Goal: Task Accomplishment & Management: Manage account settings

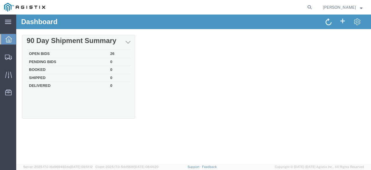
click at [64, 52] on td "Open Bids" at bounding box center [67, 54] width 81 height 8
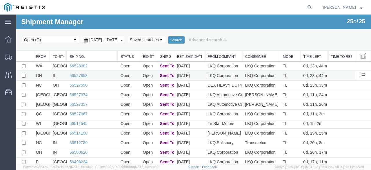
click at [77, 72] on td "56527858" at bounding box center [92, 76] width 51 height 10
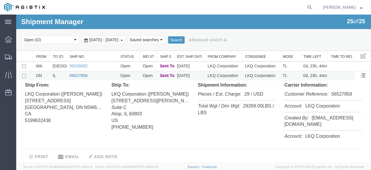
click at [77, 77] on link "56527858" at bounding box center [79, 75] width 18 height 5
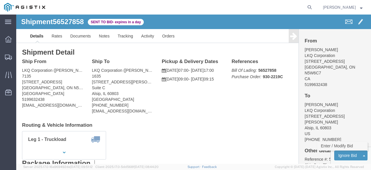
click link "Enter / Modify Bid"
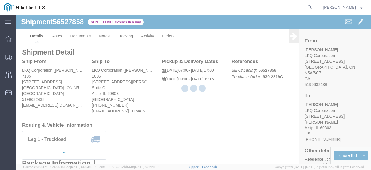
select select "20693"
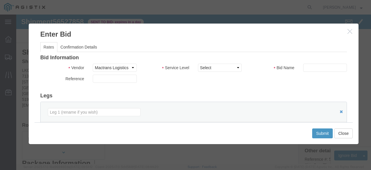
click div "Bid Name"
click input "text"
type input "Mactrans"
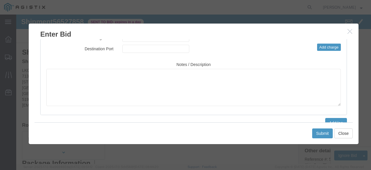
scroll to position [58, 0]
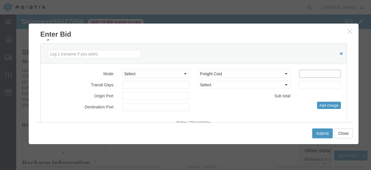
click input "number"
type input "895"
click button "Submit"
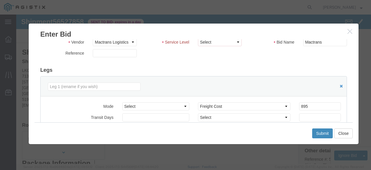
scroll to position [0, 0]
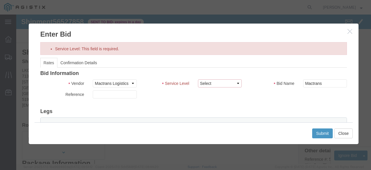
drag, startPoint x: 188, startPoint y: 66, endPoint x: 188, endPoint y: 69, distance: 3.8
click select "Select Rail TL Standard 3 - 5 Day"
select select "39102"
click select "Select Rail TL Standard 3 - 5 Day"
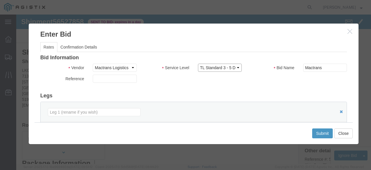
scroll to position [87, 0]
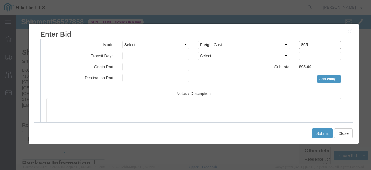
click input "895"
type input "8"
type input "949"
click button "Submit"
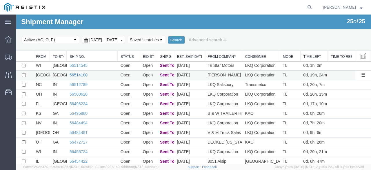
scroll to position [29, 0]
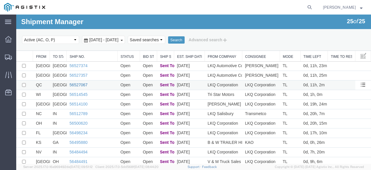
click at [78, 87] on link "56527067" at bounding box center [79, 84] width 18 height 5
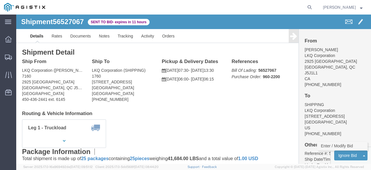
click link "Enter / Modify Bid"
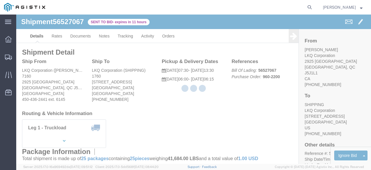
select select "20693"
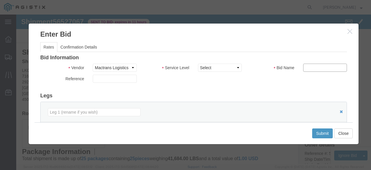
click input "text"
type input "2795"
drag, startPoint x: 264, startPoint y: 63, endPoint x: 271, endPoint y: 64, distance: 6.5
click div "Reference"
click div "Submit Close"
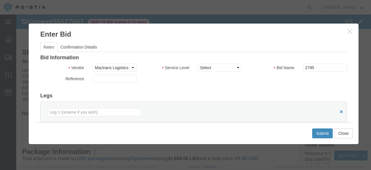
click button "Submit"
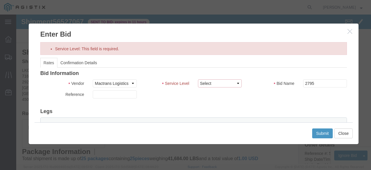
click select "Select Rail TL Standard 3 - 5 Day"
drag, startPoint x: 199, startPoint y: 96, endPoint x: 196, endPoint y: 93, distance: 3.7
click h3 "Legs"
click select "Select Rail TL Standard 3 - 5 Day"
drag, startPoint x: 190, startPoint y: 95, endPoint x: 192, endPoint y: 92, distance: 3.2
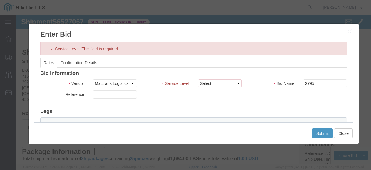
click h3 "Legs"
click select "Select Rail TL Standard 3 - 5 Day"
select select "39102"
click select "Select Rail TL Standard 3 - 5 Day"
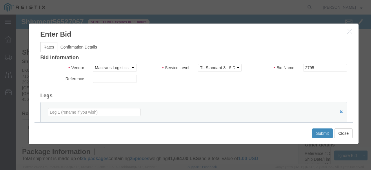
click button "Submit"
click input "2795"
type input "N"
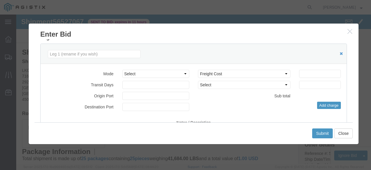
type input "Mactrans"
drag, startPoint x: 285, startPoint y: 59, endPoint x: 289, endPoint y: 59, distance: 4.4
click input "number"
paste input "2795"
type input "2795"
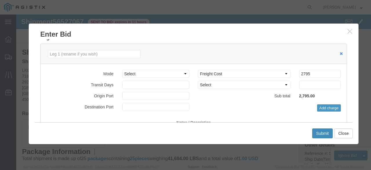
click button "Submit"
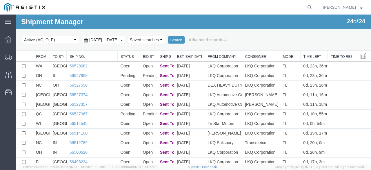
scroll to position [131, 0]
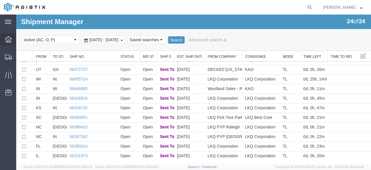
click at [4, 38] on div at bounding box center [8, 39] width 16 height 12
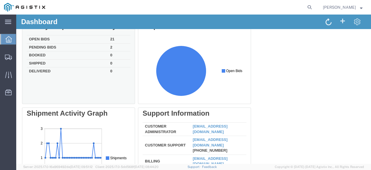
click at [89, 47] on td "Pending Bids" at bounding box center [67, 47] width 81 height 8
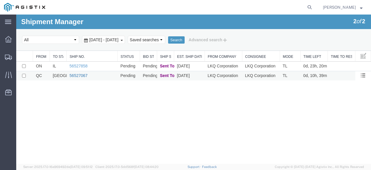
click at [83, 73] on link "56527067" at bounding box center [79, 75] width 18 height 5
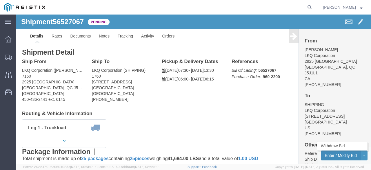
click button "Enter / Modify Bid"
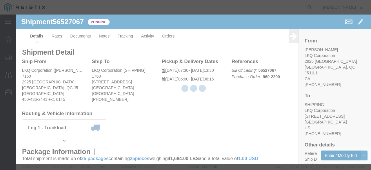
select select "20693"
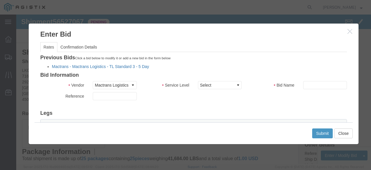
click link "Mactrans - Mactrans Logistics - TL Standard 3 - 5 Day"
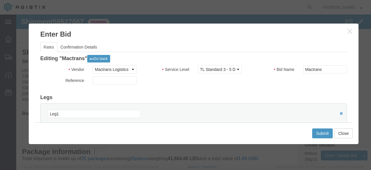
scroll to position [73, 0]
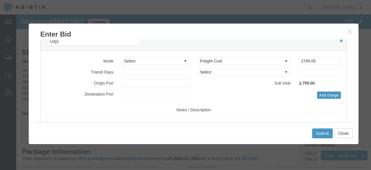
click button "button"
